Goal: Check status: Check status

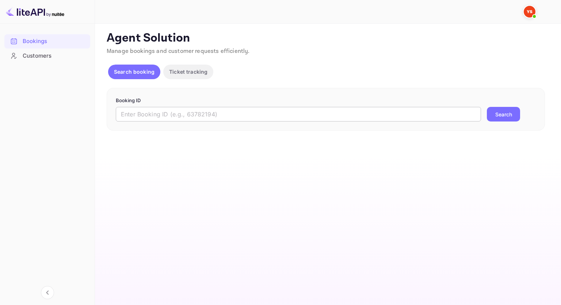
click at [174, 118] on input "text" at bounding box center [298, 114] width 365 height 15
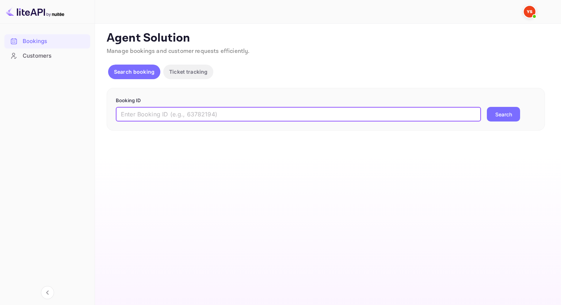
paste input "9483582"
type input "9483582"
click at [501, 119] on button "Search" at bounding box center [503, 114] width 33 height 15
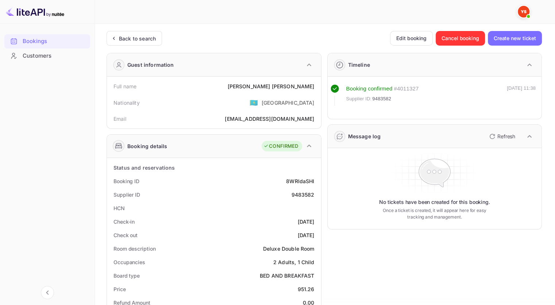
click at [299, 195] on div "9483582" at bounding box center [302, 195] width 23 height 8
copy div "9483582"
drag, startPoint x: 314, startPoint y: 88, endPoint x: 272, endPoint y: 87, distance: 42.7
click at [272, 87] on div "Full name [PERSON_NAME]" at bounding box center [214, 87] width 208 height 14
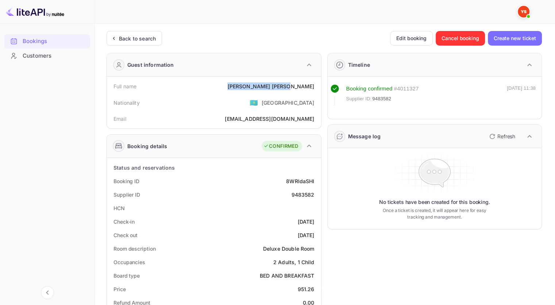
copy div "[PERSON_NAME]"
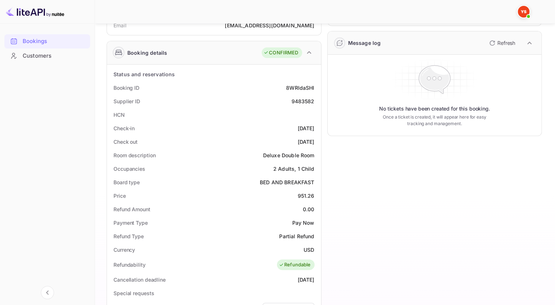
scroll to position [110, 0]
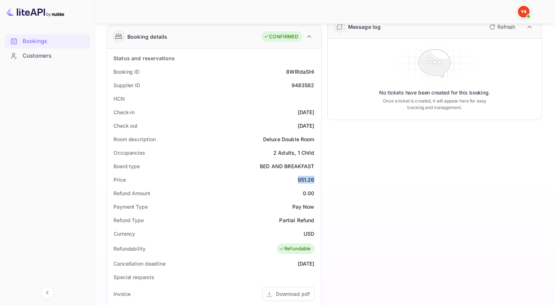
drag, startPoint x: 297, startPoint y: 178, endPoint x: 313, endPoint y: 178, distance: 15.7
click at [313, 178] on div "951.26" at bounding box center [306, 180] width 17 height 8
copy div "951.26"
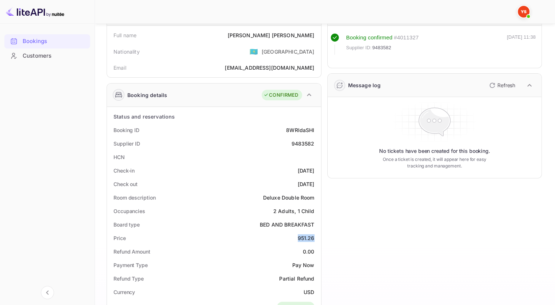
scroll to position [37, 0]
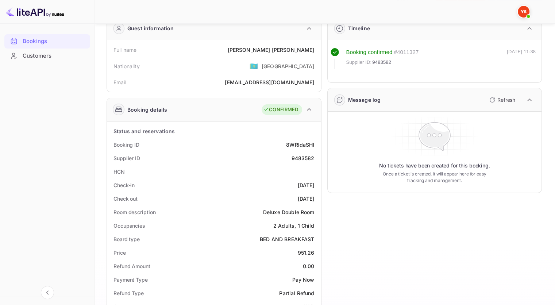
click at [306, 161] on div "9483582" at bounding box center [302, 158] width 23 height 8
click at [308, 157] on div "9483582" at bounding box center [302, 158] width 23 height 8
copy div "9483582"
